Goal: Find contact information: Find contact information

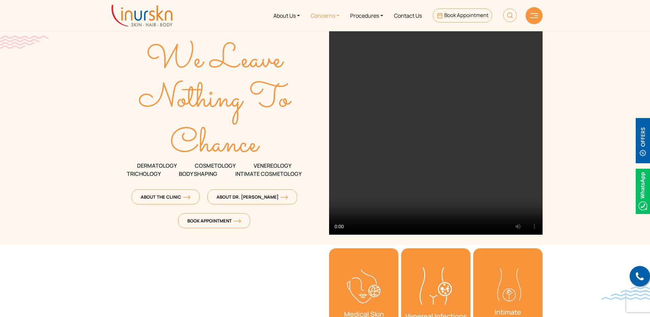
click at [330, 18] on link "Concerns" at bounding box center [324, 16] width 39 height 26
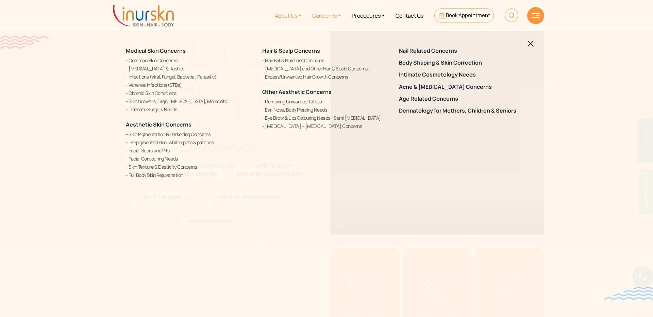
click at [293, 18] on link "About Us" at bounding box center [287, 16] width 37 height 26
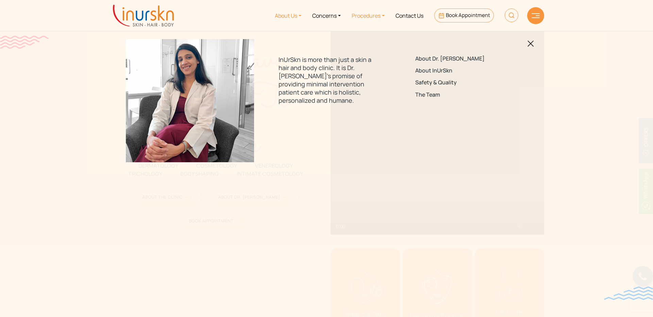
click at [372, 17] on link "Procedures" at bounding box center [368, 16] width 44 height 26
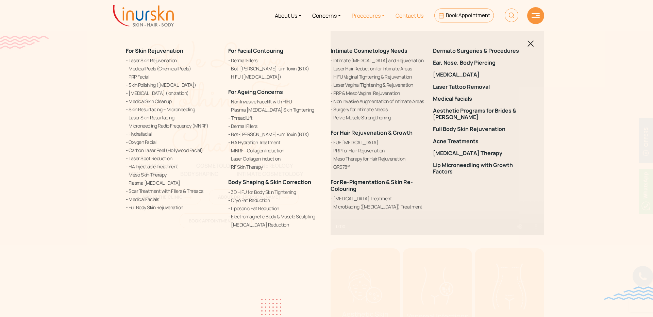
click at [415, 18] on link "Contact Us" at bounding box center [409, 16] width 39 height 26
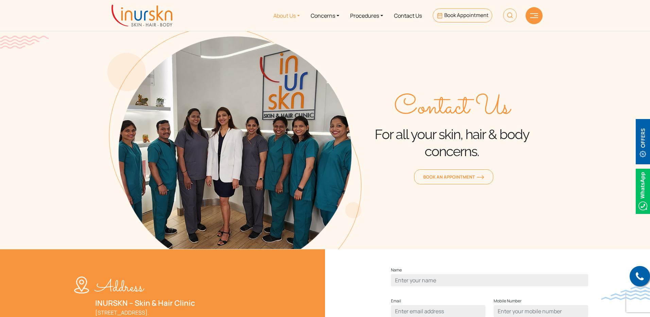
click at [290, 15] on link "About Us" at bounding box center [286, 16] width 37 height 26
